Goal: Transaction & Acquisition: Book appointment/travel/reservation

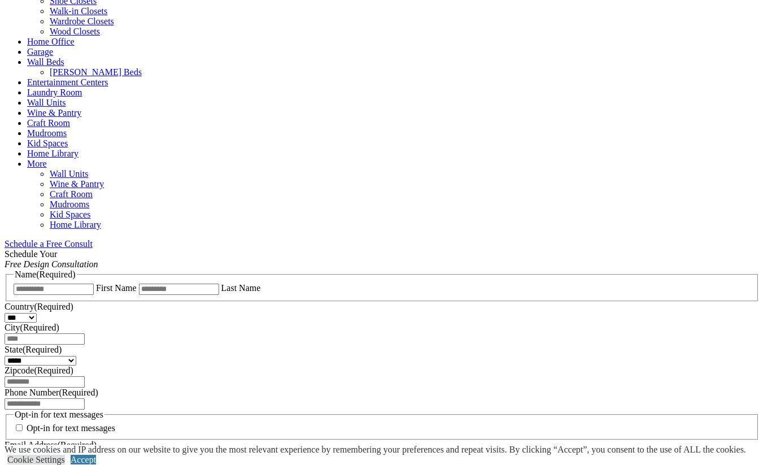
scroll to position [1269, 0]
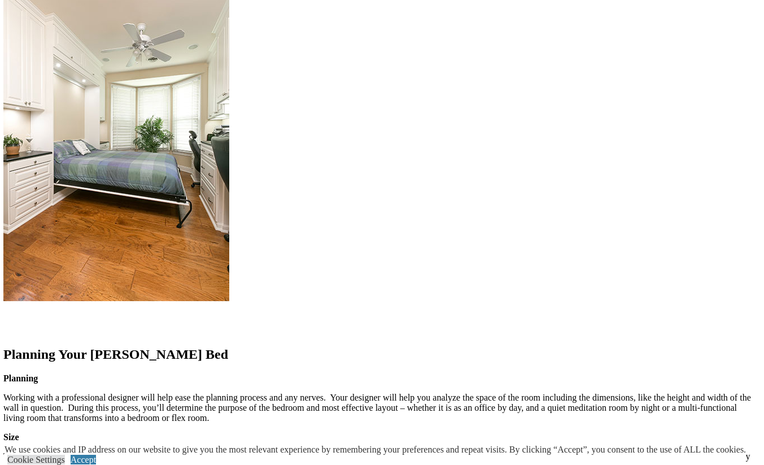
scroll to position [1185, 0]
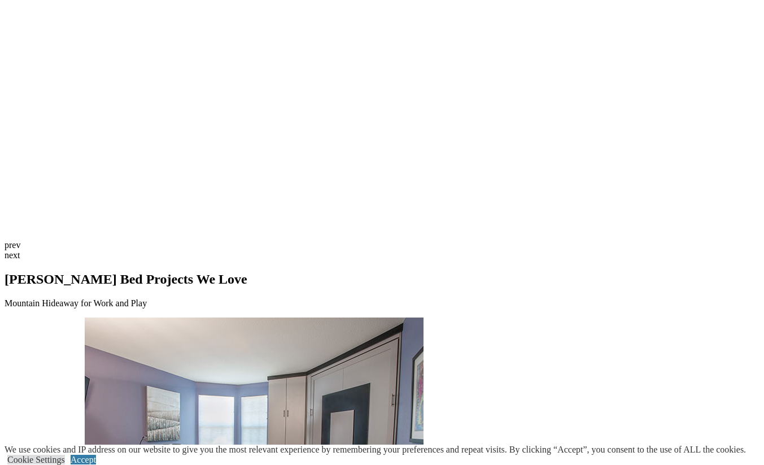
scroll to position [0, 0]
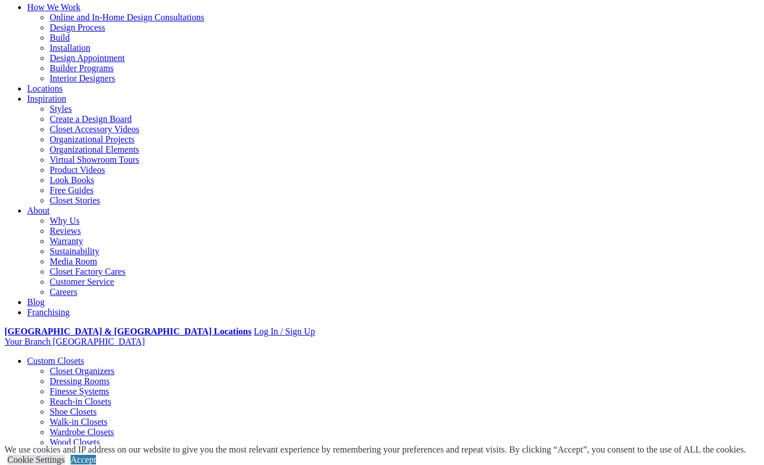
scroll to position [109, 0]
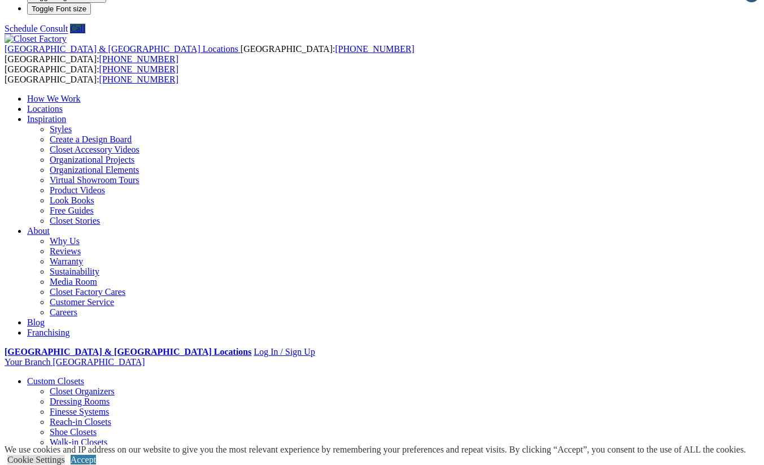
scroll to position [18, 0]
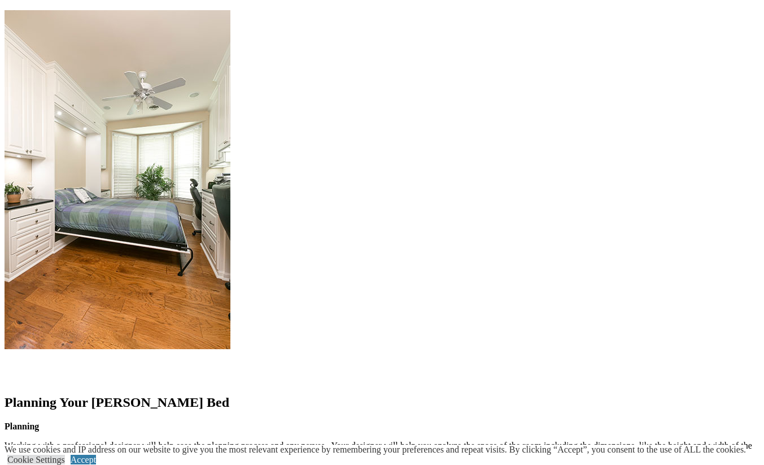
scroll to position [1175, 0]
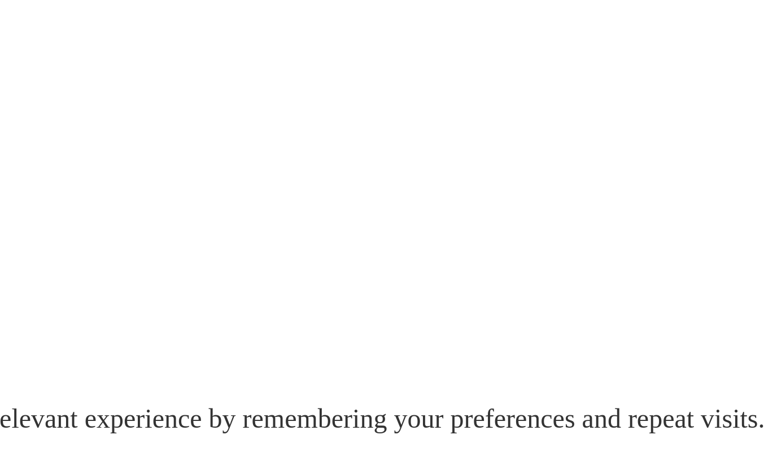
scroll to position [1214, 0]
